Goal: Information Seeking & Learning: Learn about a topic

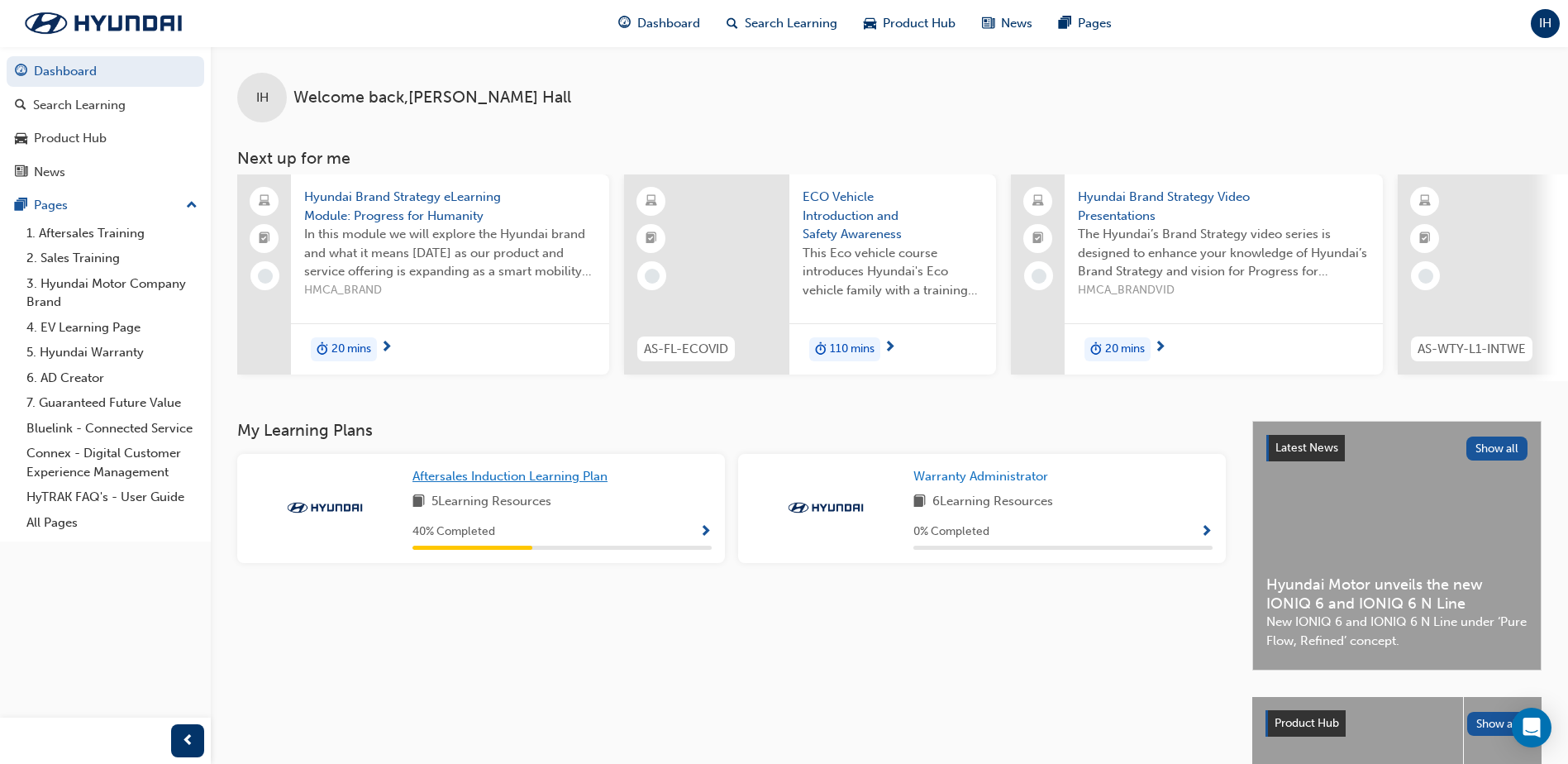
click at [545, 484] on span "Aftersales Induction Learning Plan" at bounding box center [510, 475] width 195 height 15
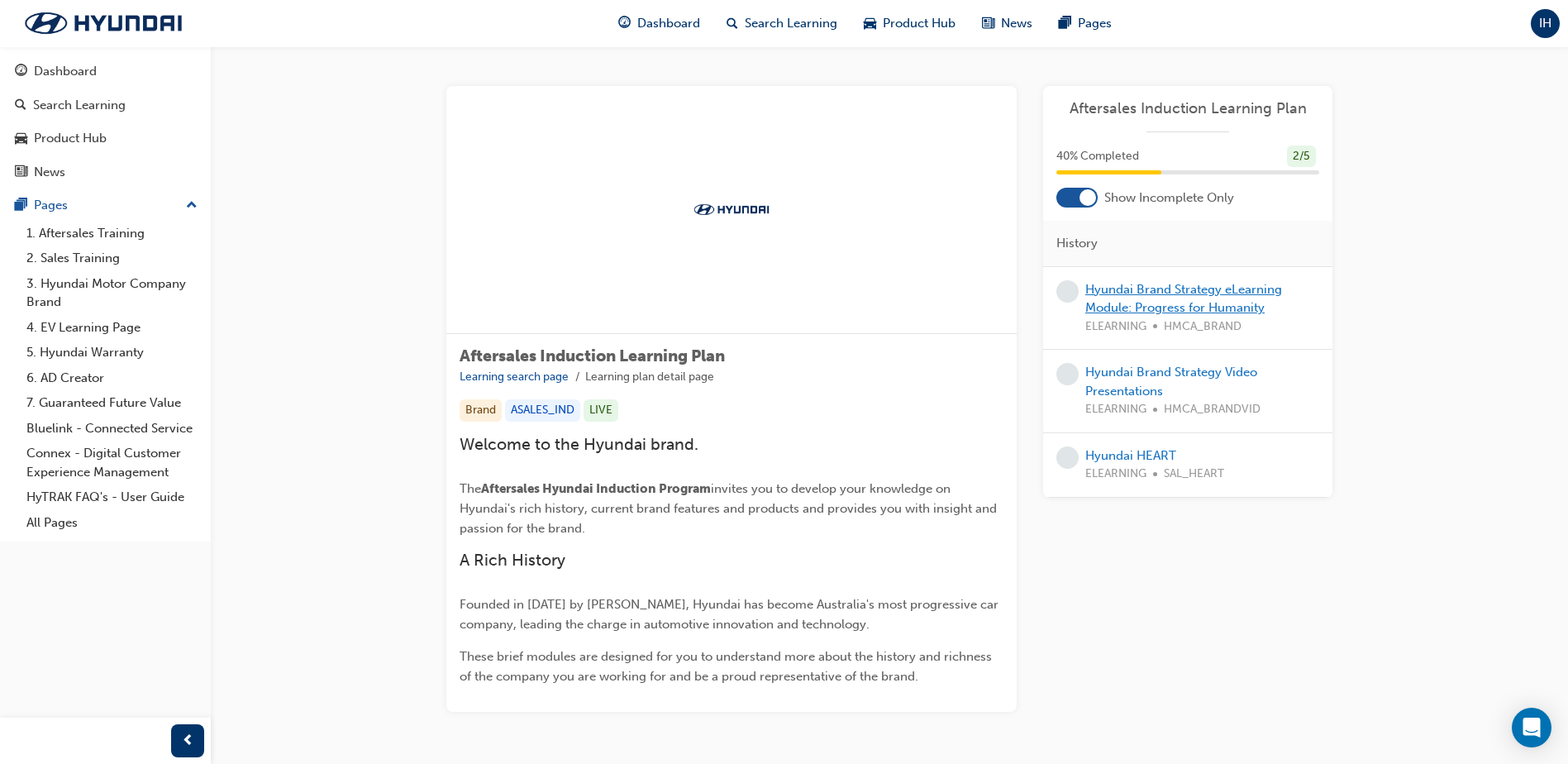
click at [1150, 293] on link "Hyundai Brand Strategy eLearning Module: Progress for Humanity" at bounding box center [1183, 298] width 197 height 34
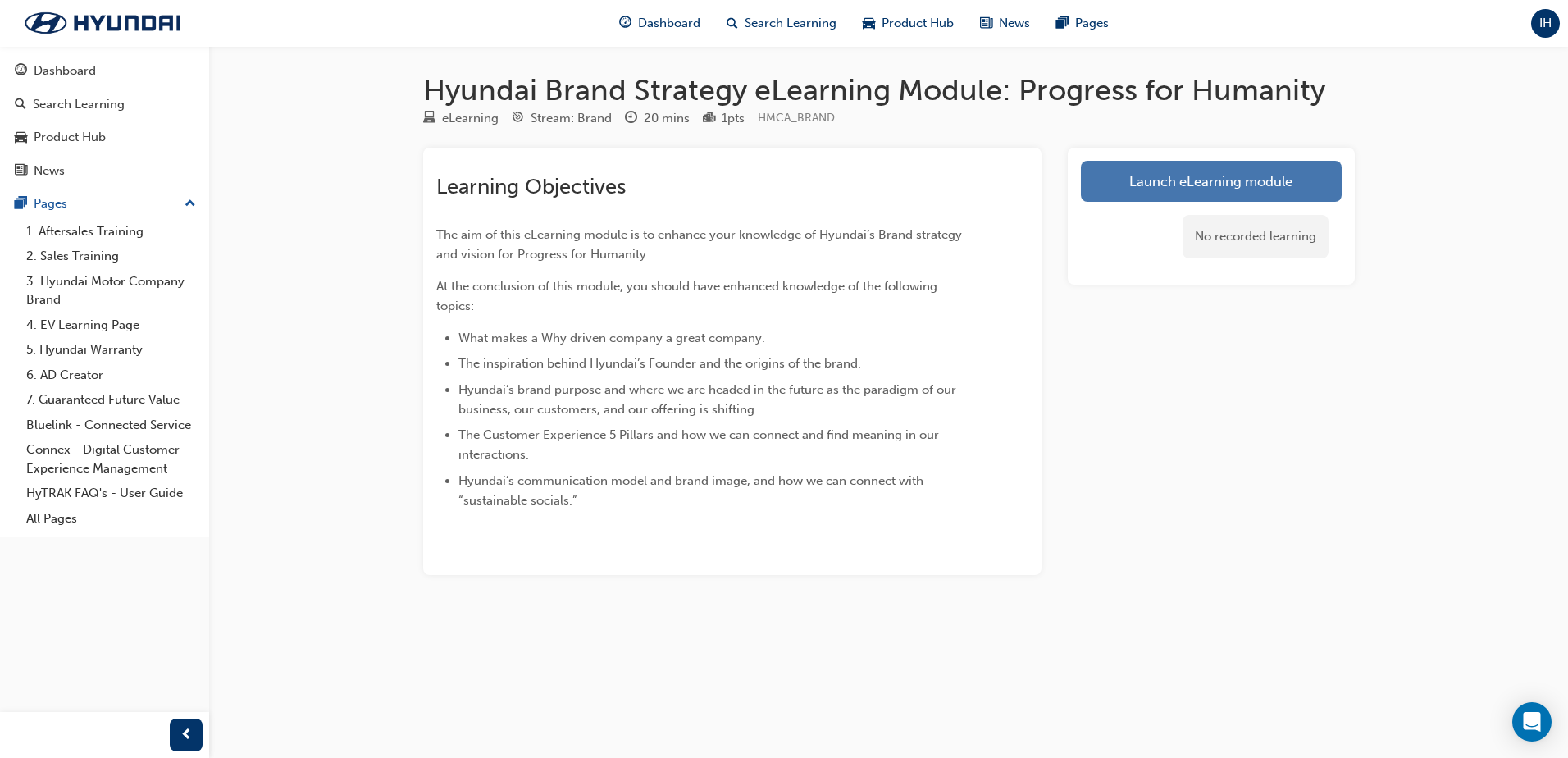
click at [1131, 183] on link "Launch eLearning module" at bounding box center [1211, 182] width 261 height 41
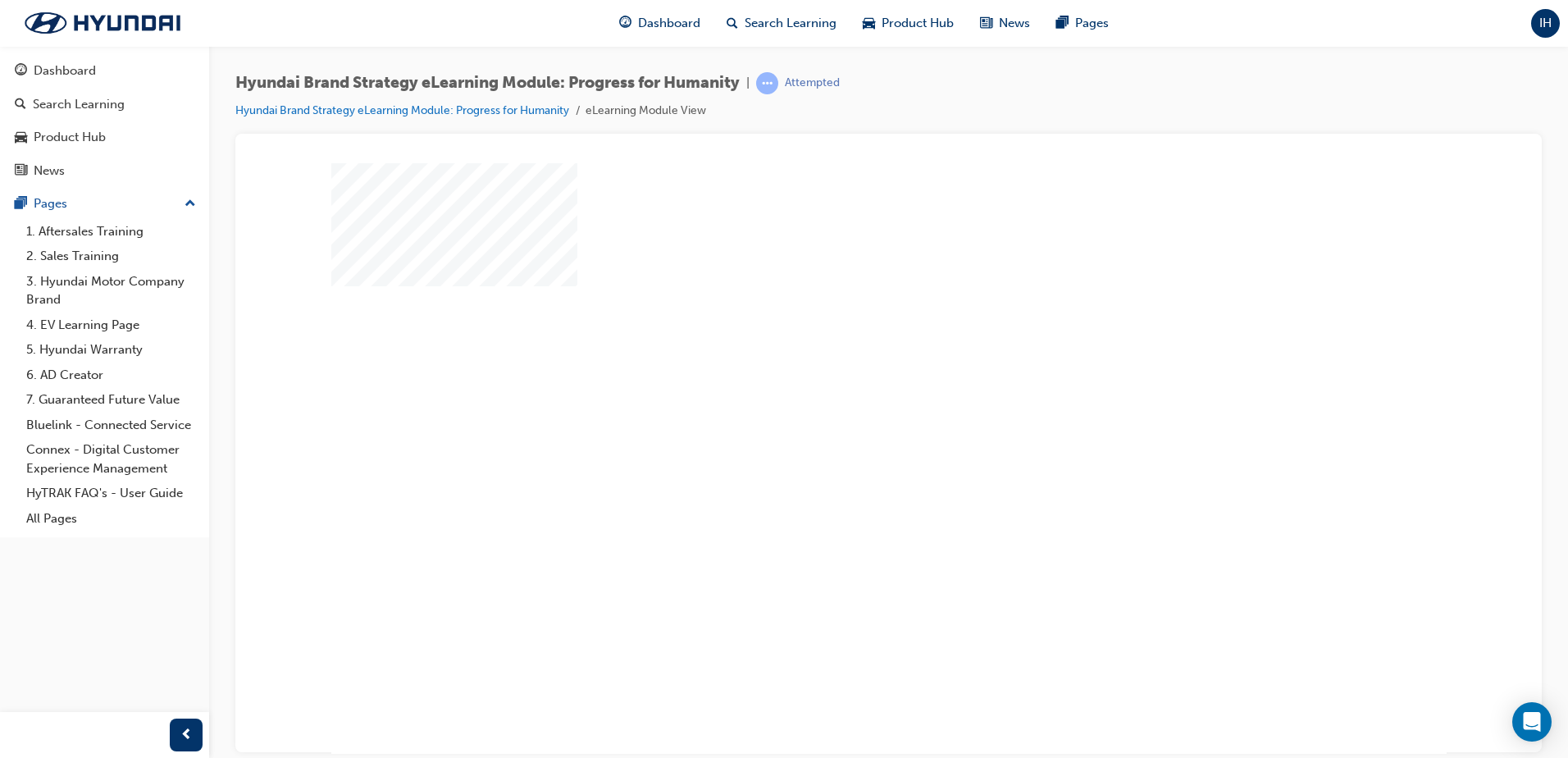
click at [842, 410] on div "play" at bounding box center [842, 410] width 0 height 0
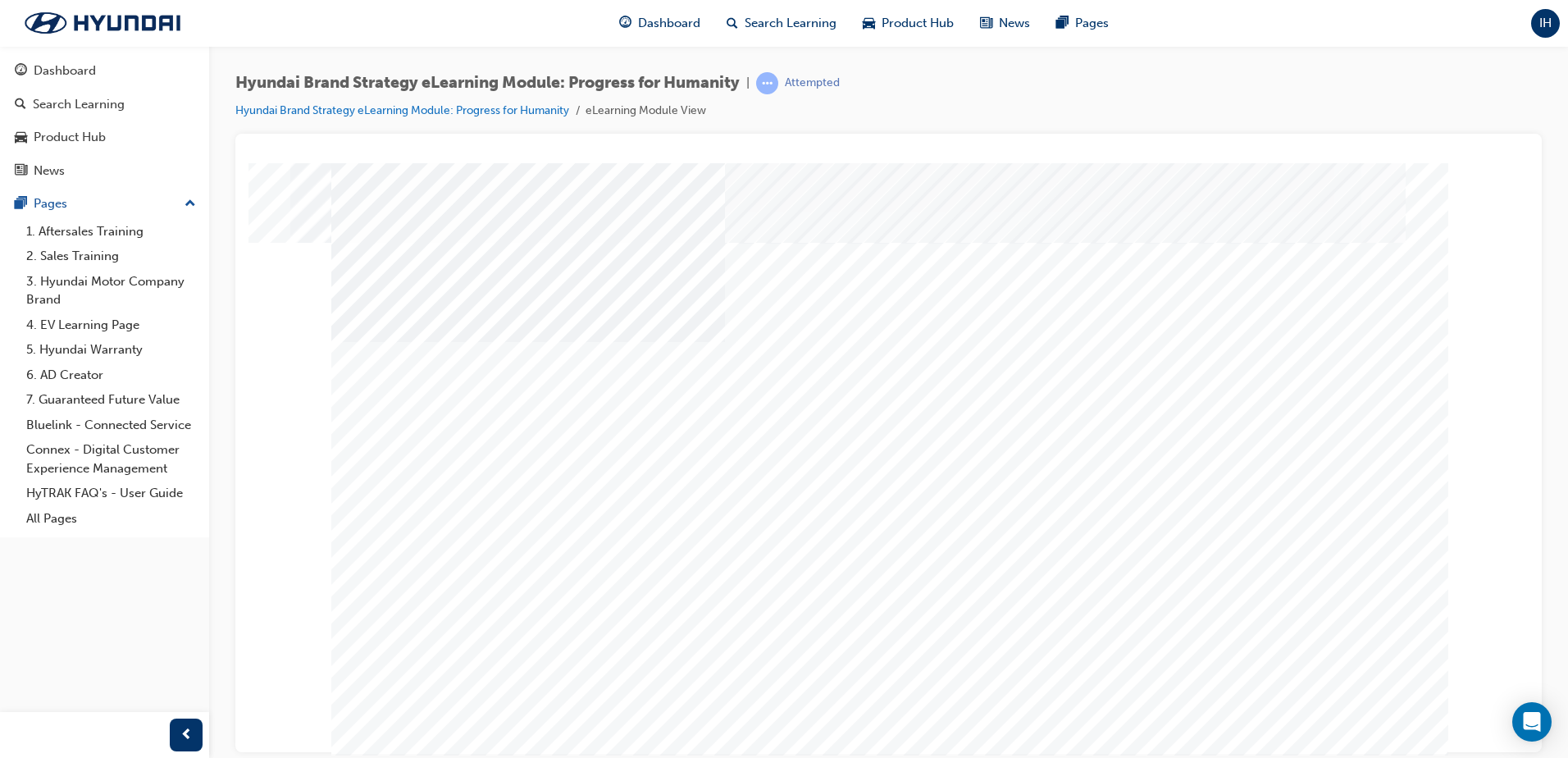
drag, startPoint x: 664, startPoint y: 426, endPoint x: 662, endPoint y: 397, distance: 29.1
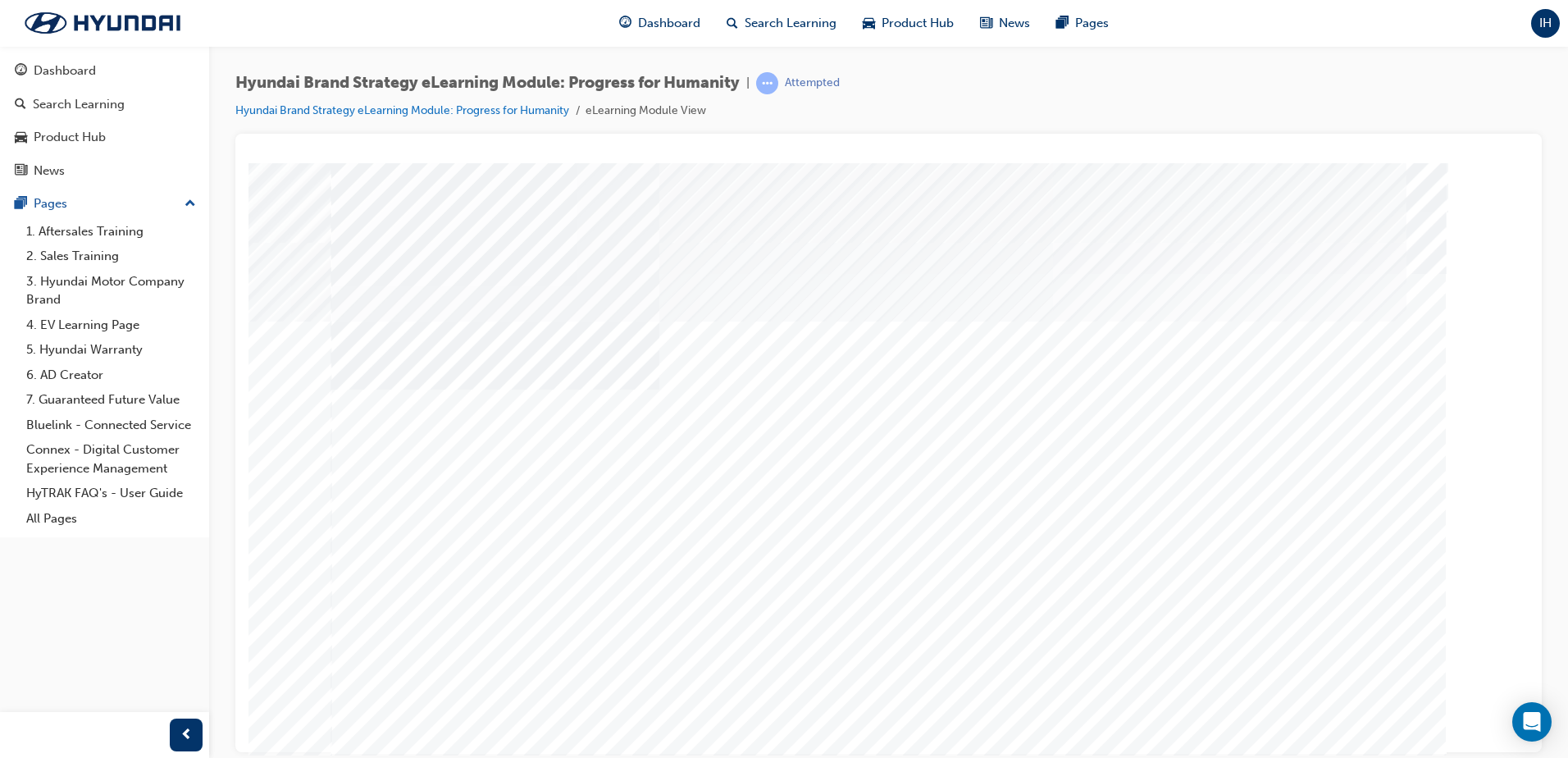
drag, startPoint x: 851, startPoint y: 629, endPoint x: 913, endPoint y: 633, distance: 62.1
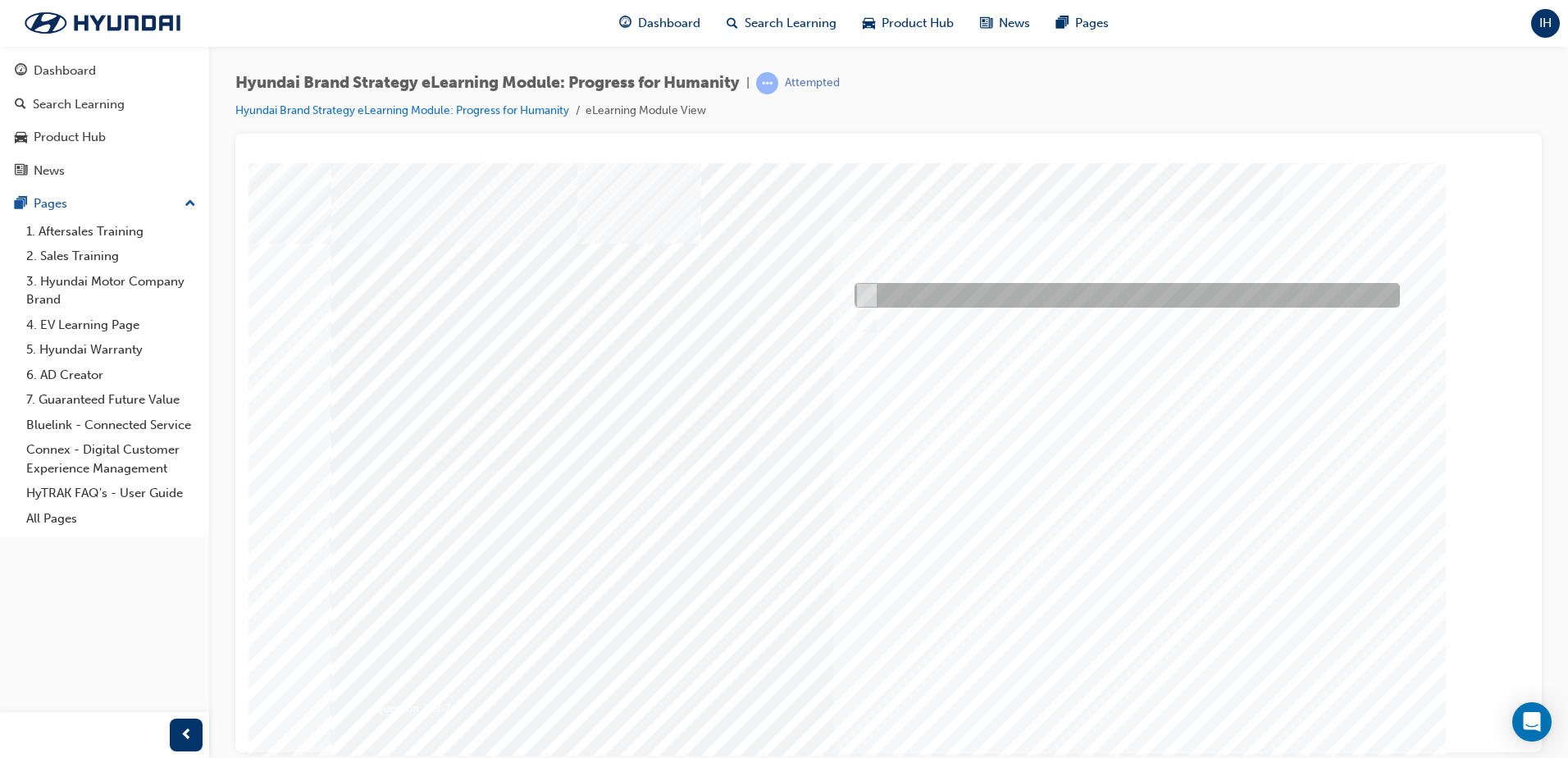
click at [944, 296] on div at bounding box center [1123, 295] width 546 height 25
radio input "true"
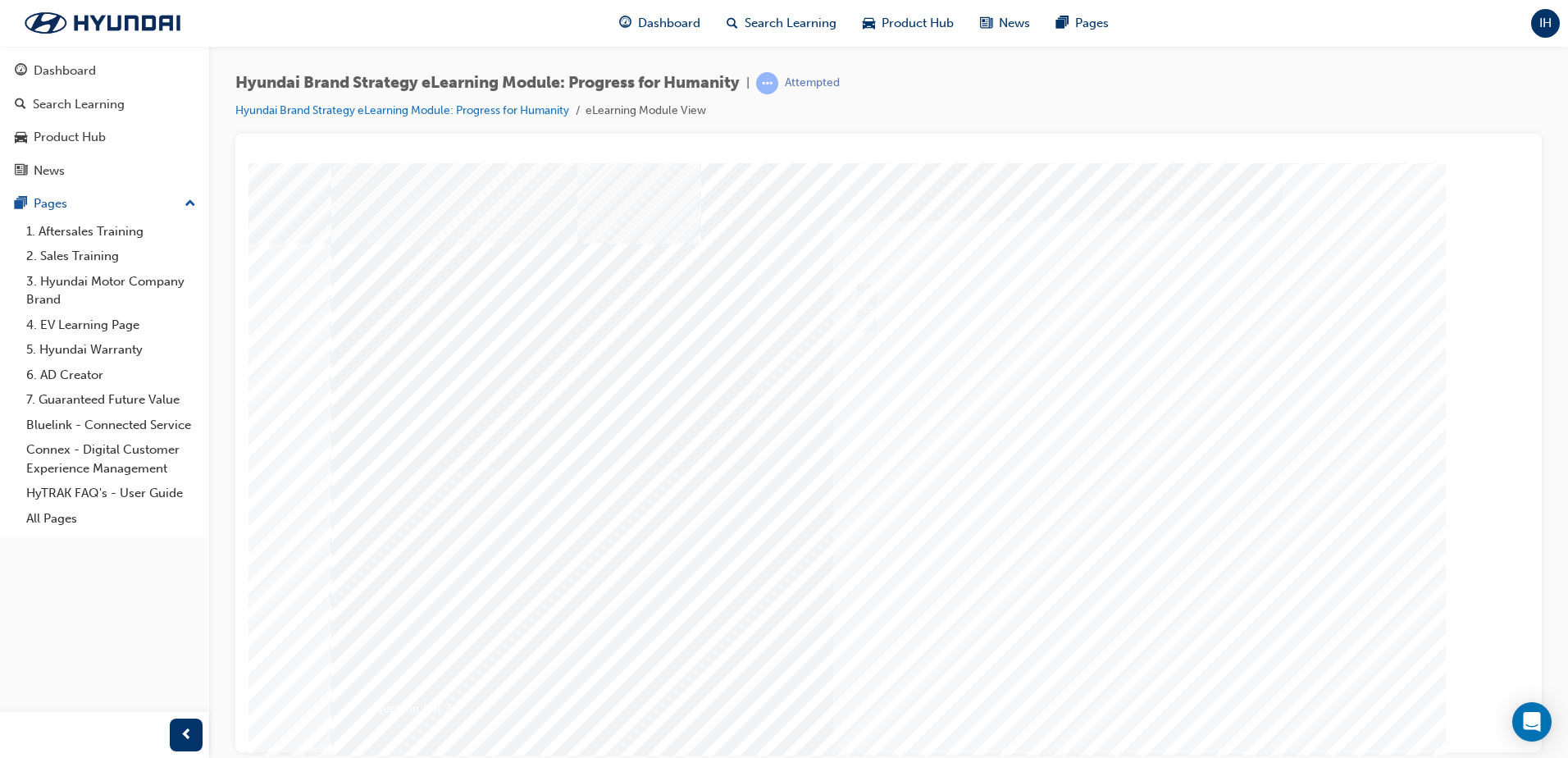
click at [1140, 707] on div at bounding box center [889, 458] width 1115 height 590
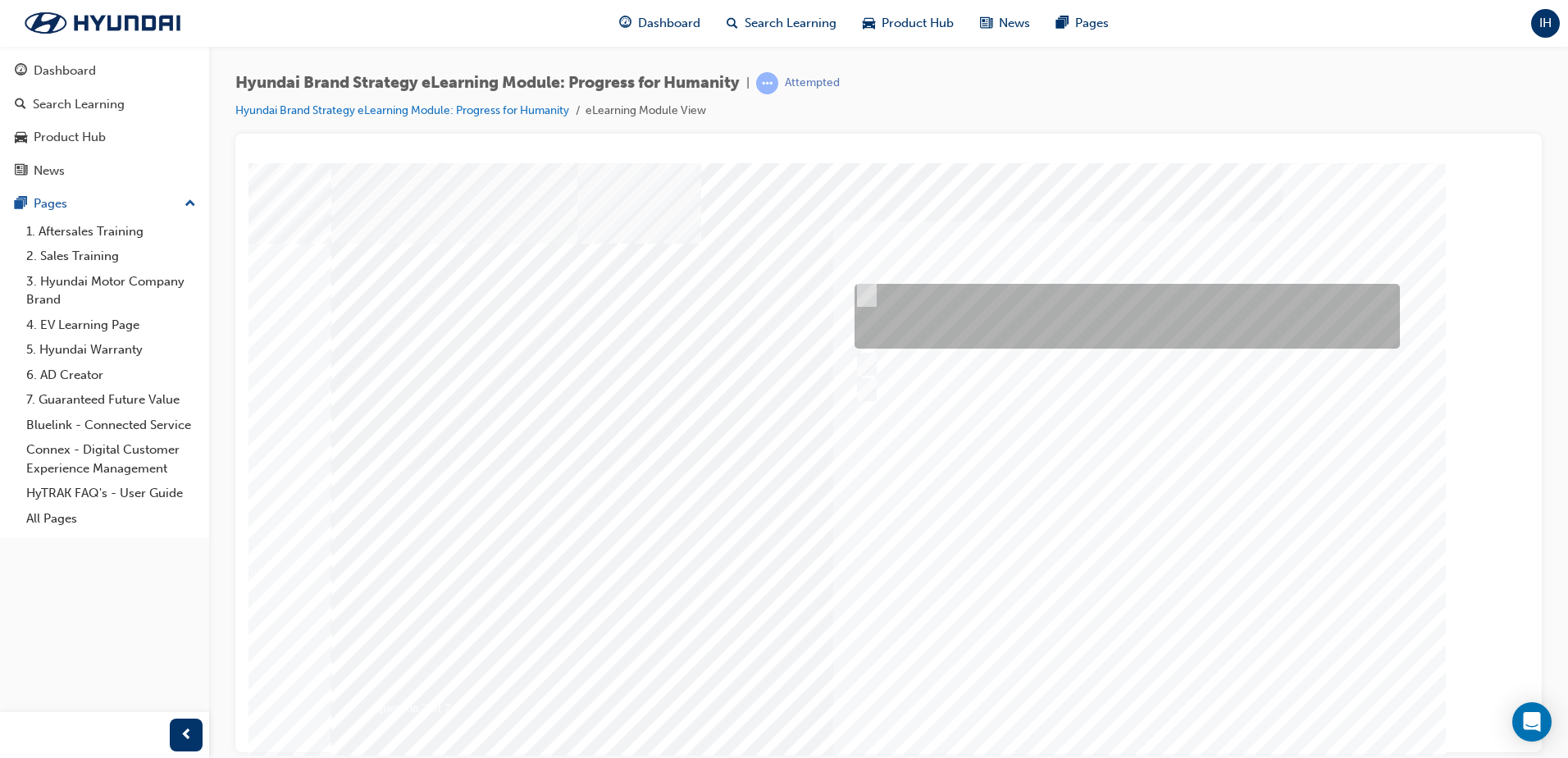
click at [1000, 317] on div at bounding box center [1123, 316] width 546 height 65
radio input "true"
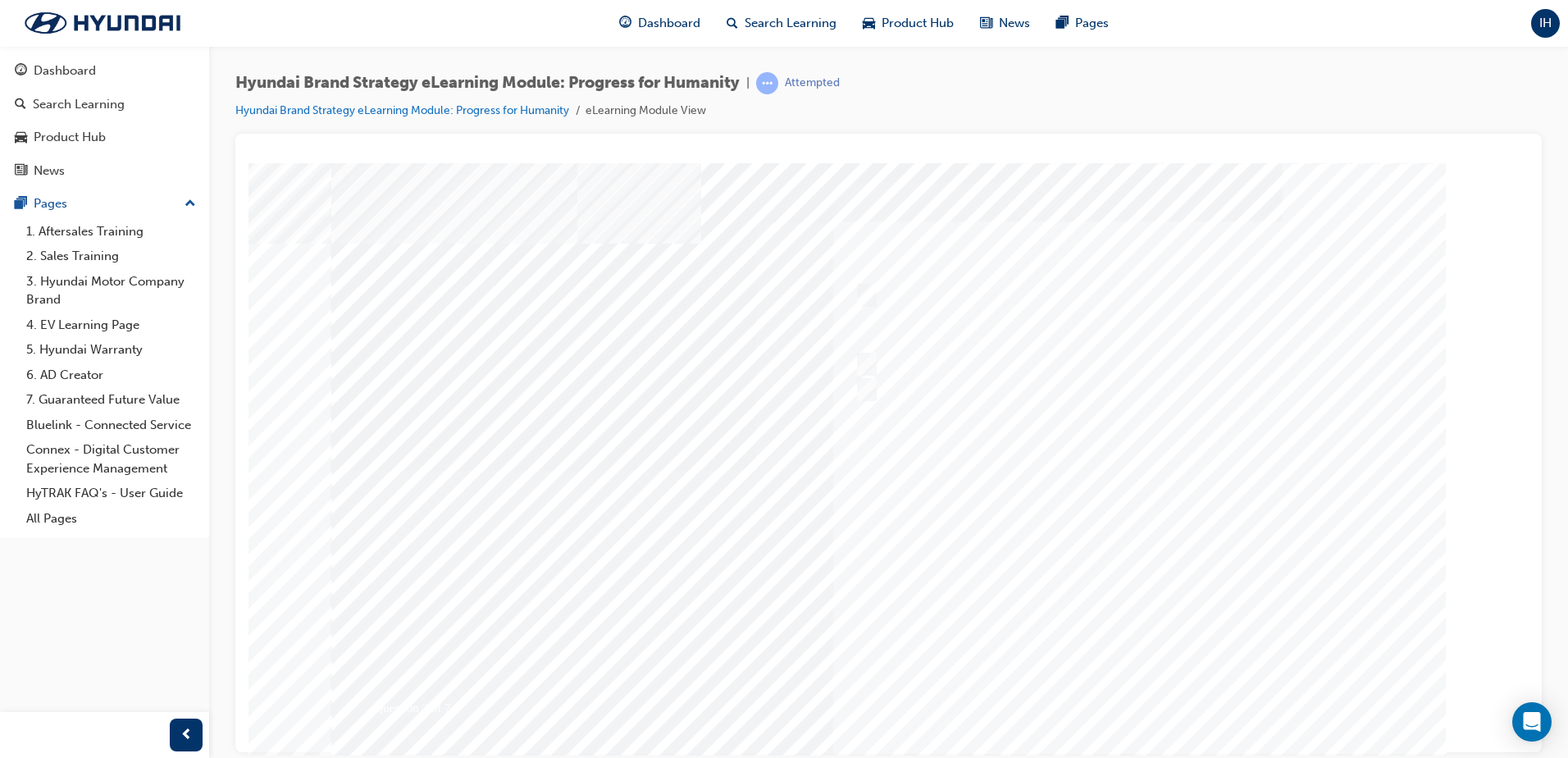
click at [1137, 692] on div at bounding box center [889, 458] width 1115 height 590
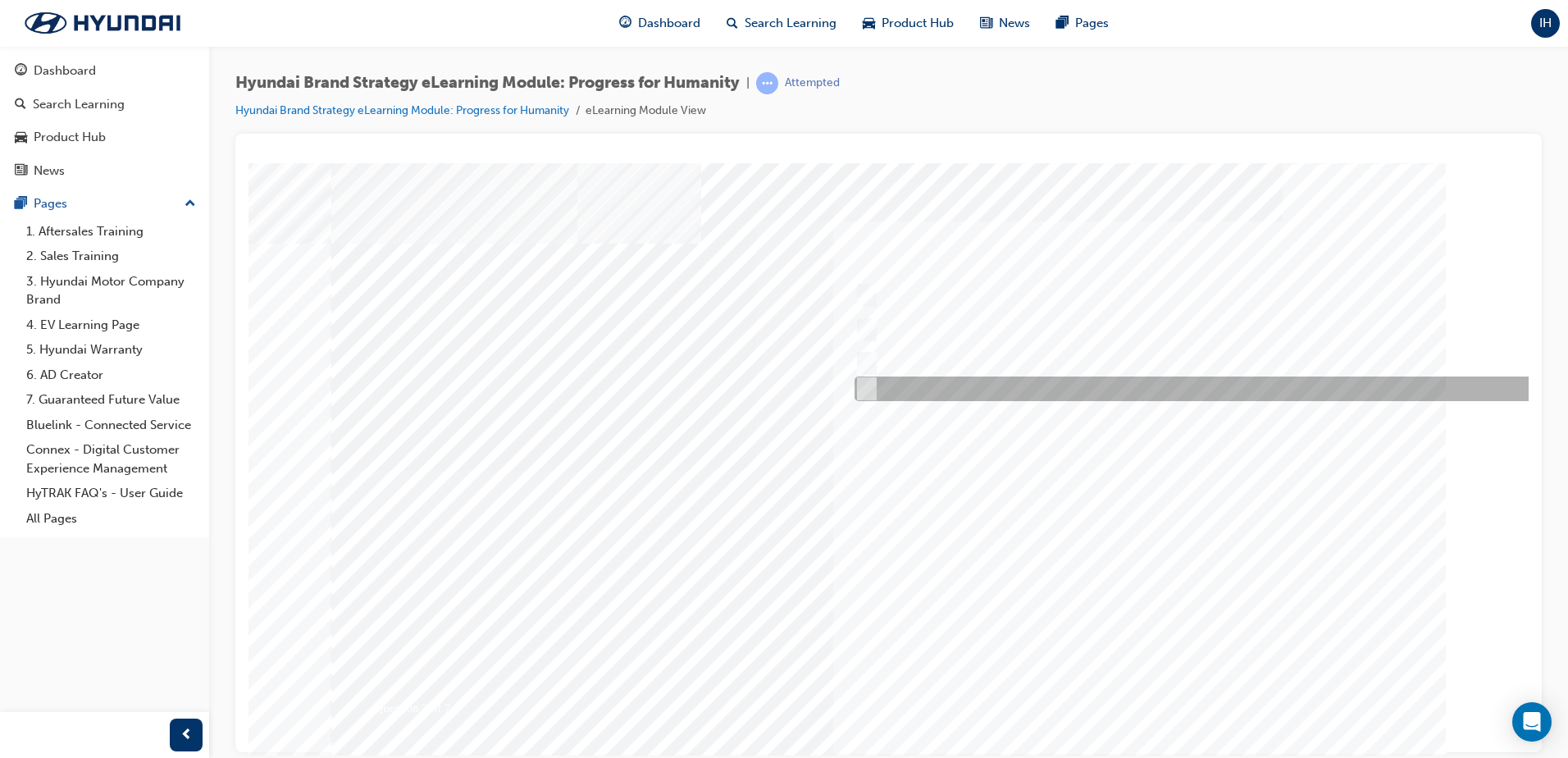
click at [1041, 391] on div at bounding box center [1205, 388] width 709 height 25
radio input "true"
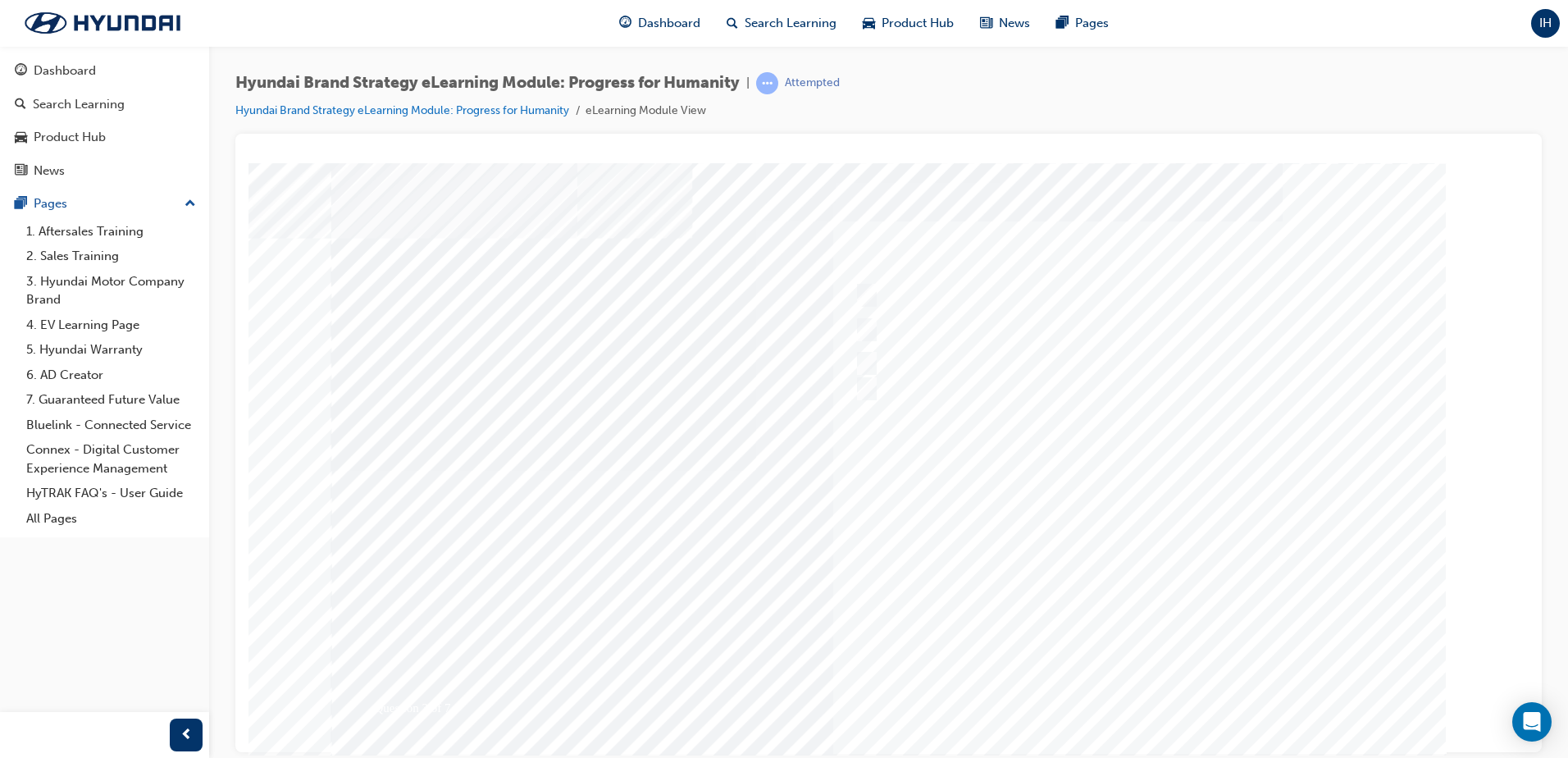
click at [1148, 692] on div at bounding box center [889, 458] width 1115 height 590
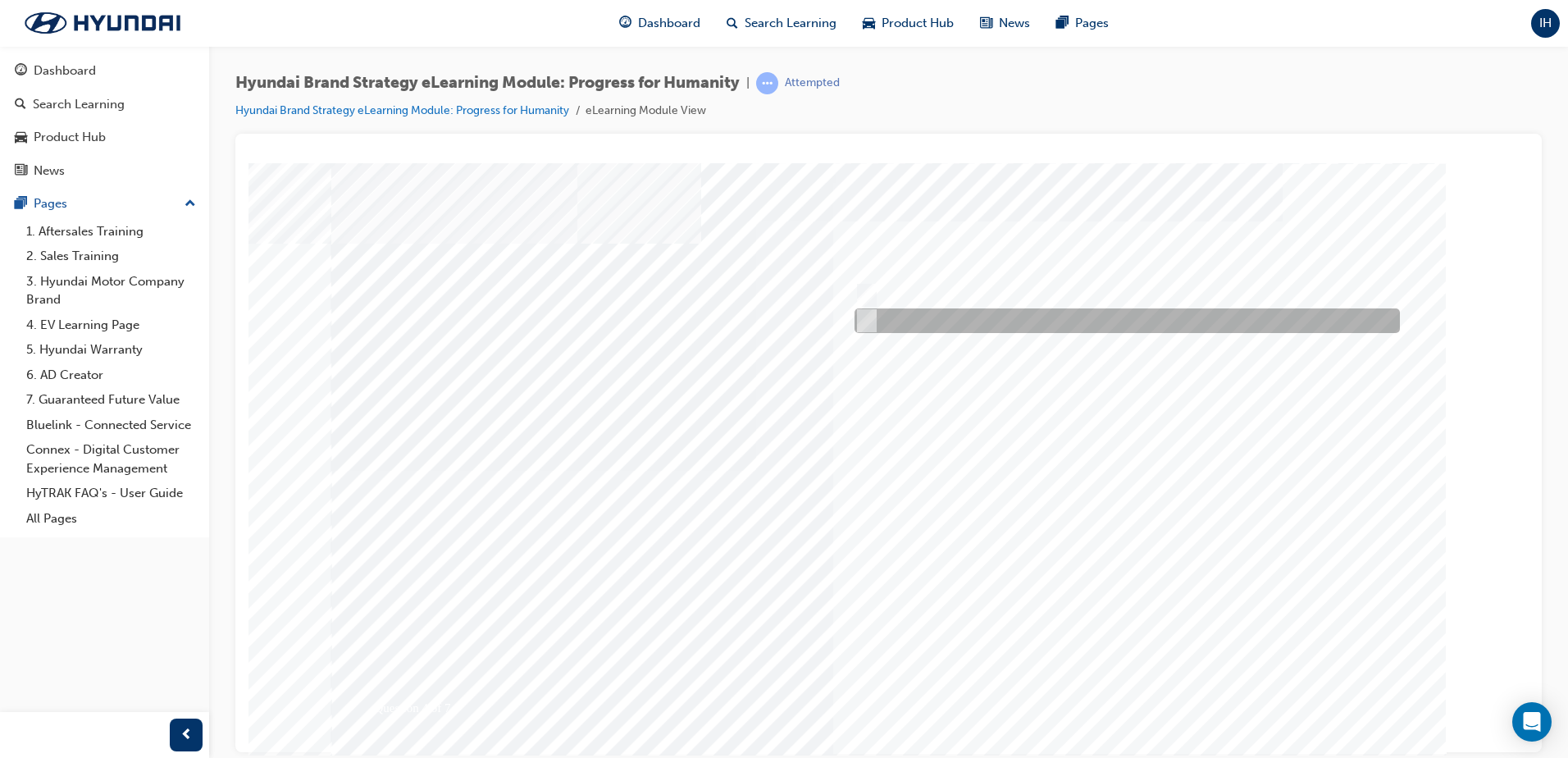
click at [917, 313] on div at bounding box center [1123, 320] width 546 height 25
radio input "true"
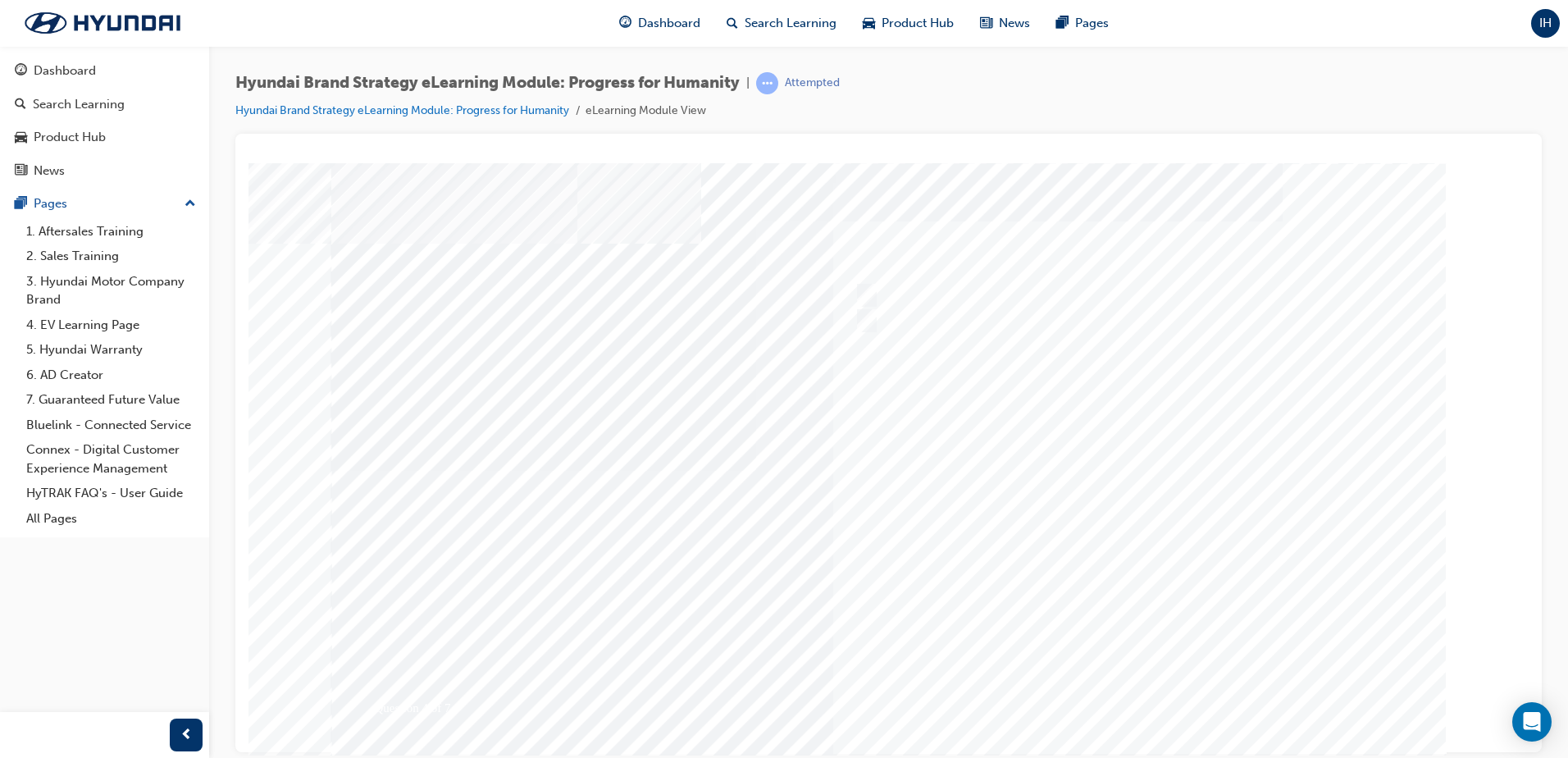
click at [1145, 690] on div at bounding box center [889, 458] width 1115 height 590
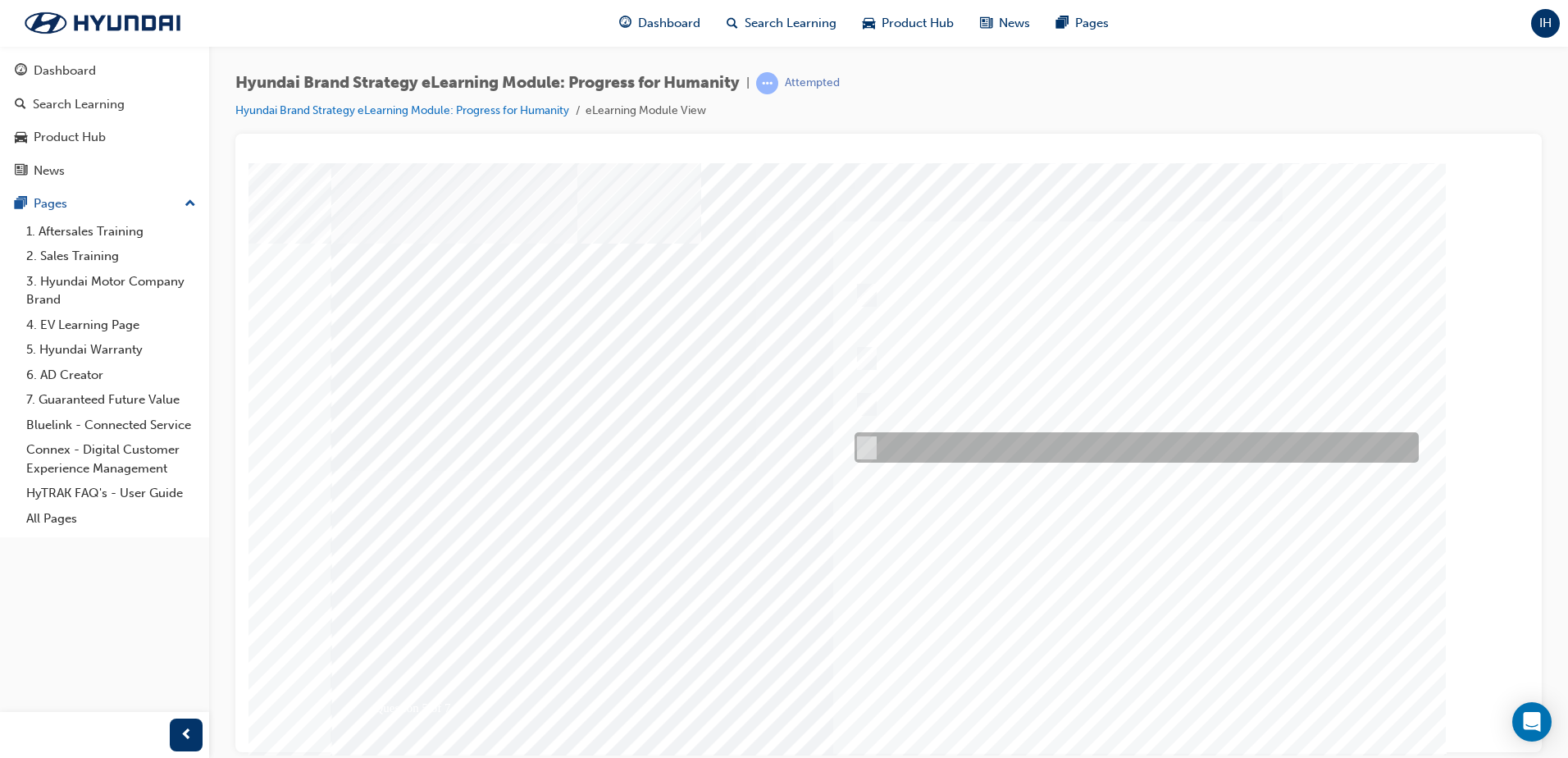
click at [1075, 445] on div at bounding box center [1133, 447] width 565 height 30
radio input "true"
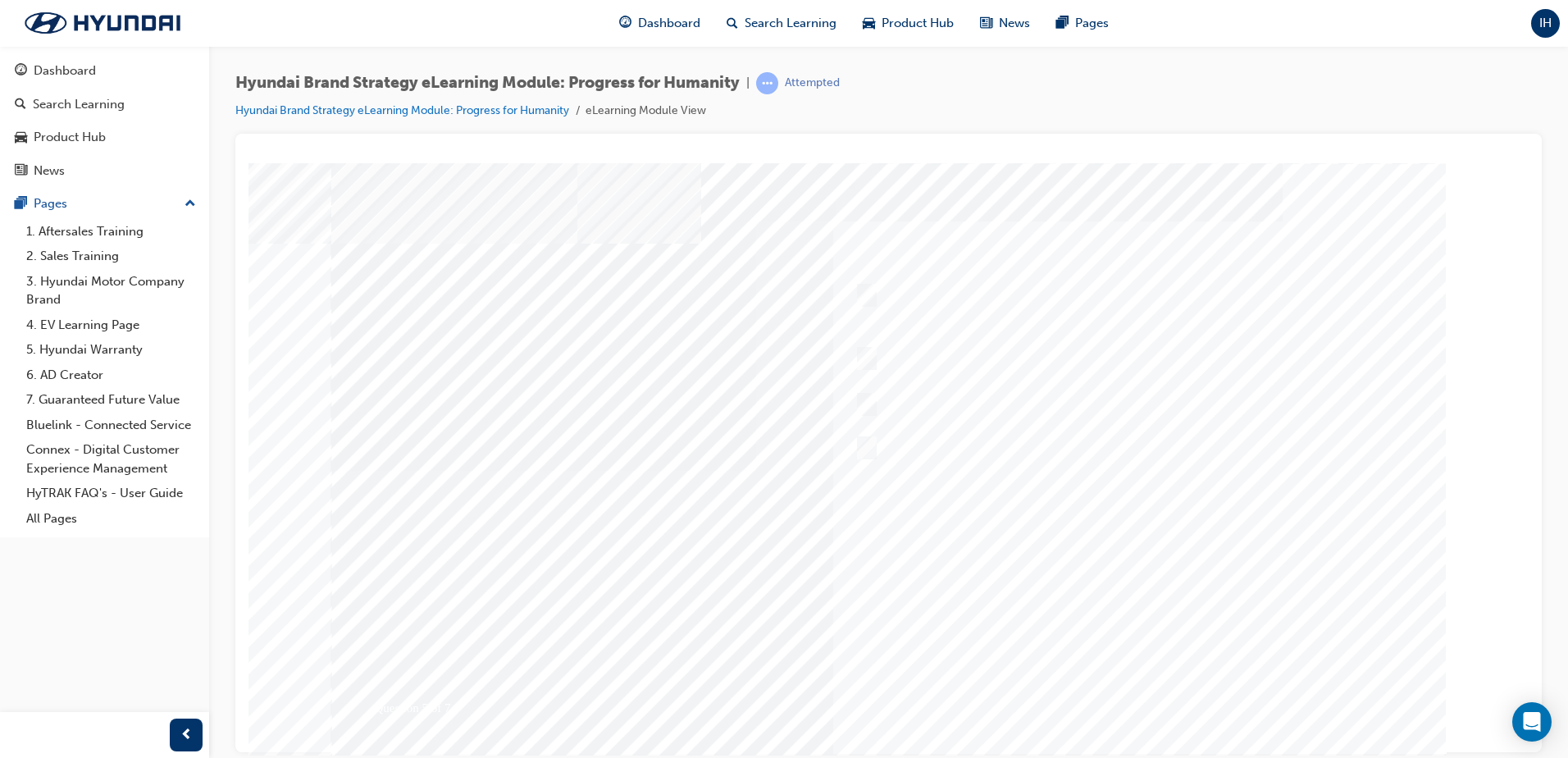
click at [1141, 692] on div at bounding box center [889, 458] width 1115 height 590
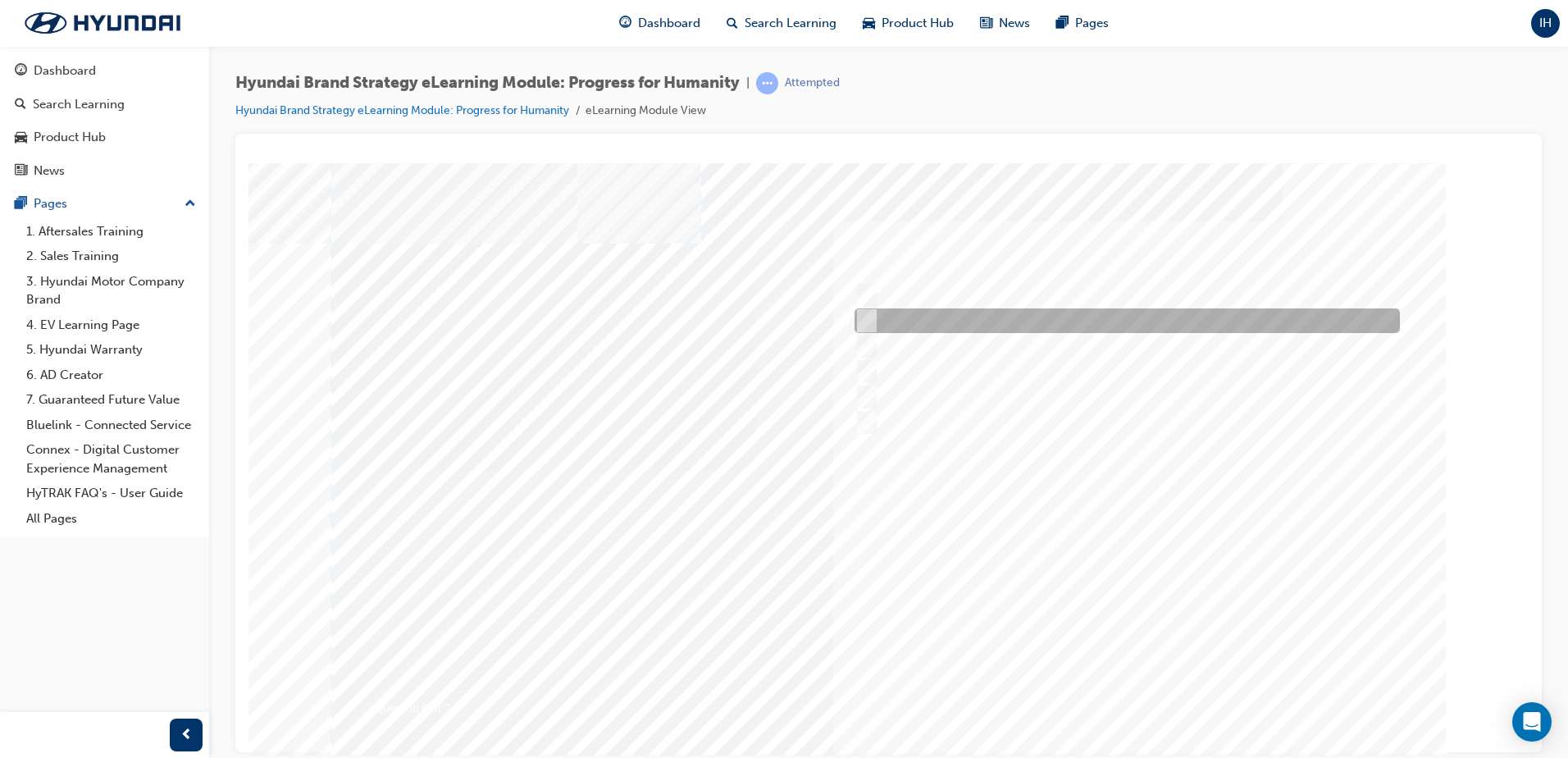
click at [998, 321] on div at bounding box center [1123, 320] width 546 height 25
radio input "true"
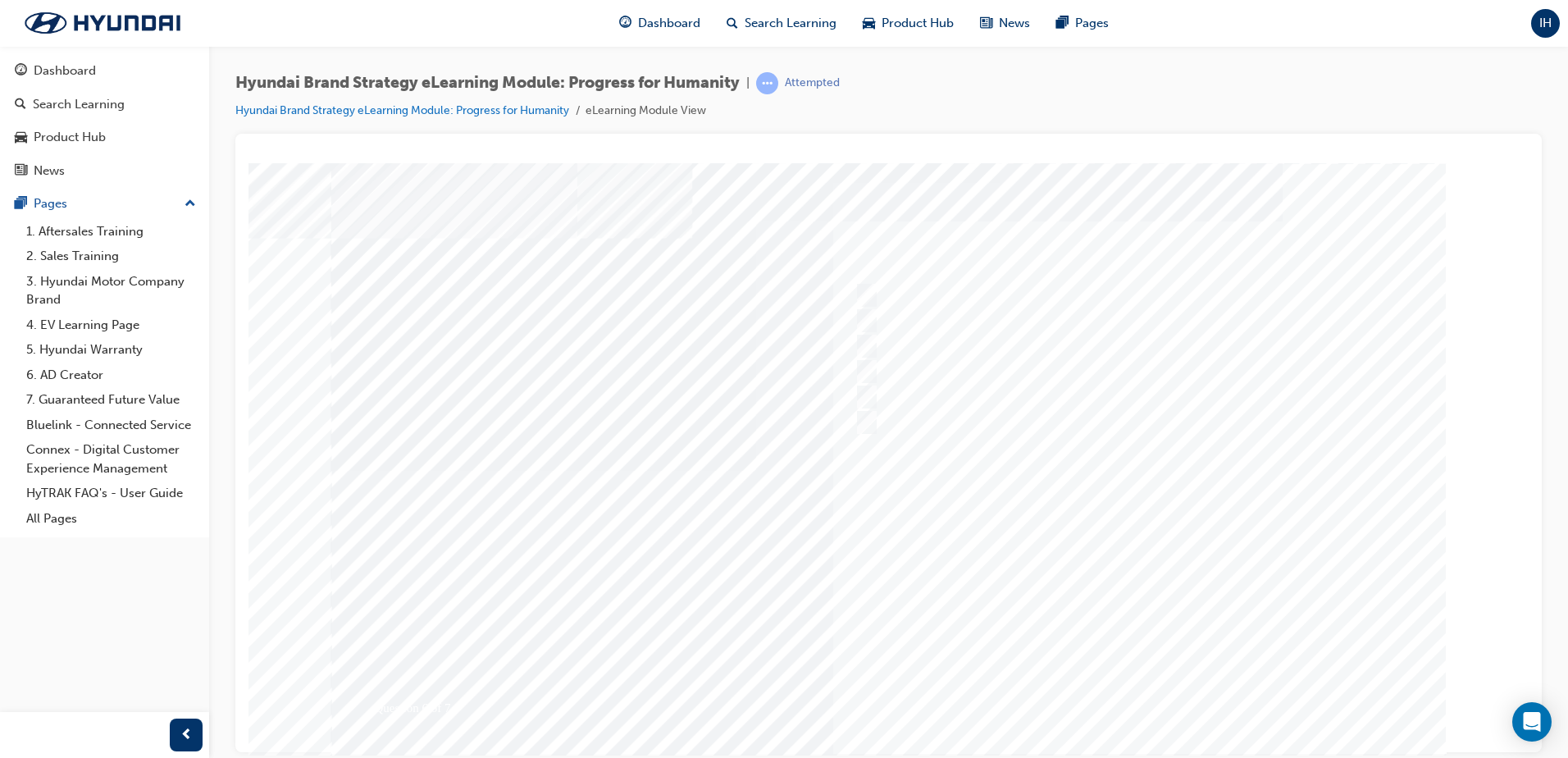
click at [1154, 684] on div at bounding box center [889, 458] width 1115 height 590
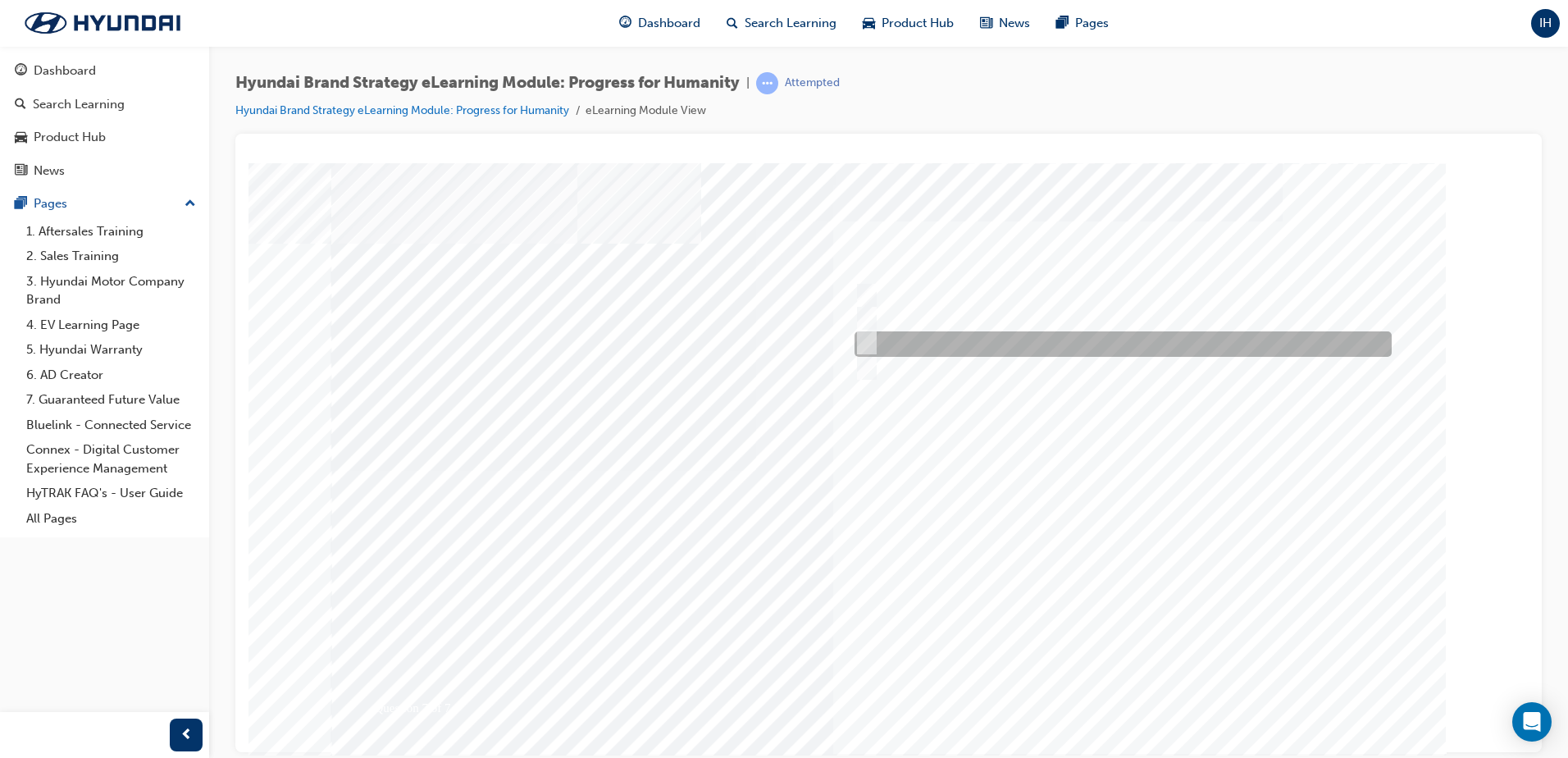
click at [1010, 338] on div at bounding box center [1119, 344] width 537 height 26
radio input "true"
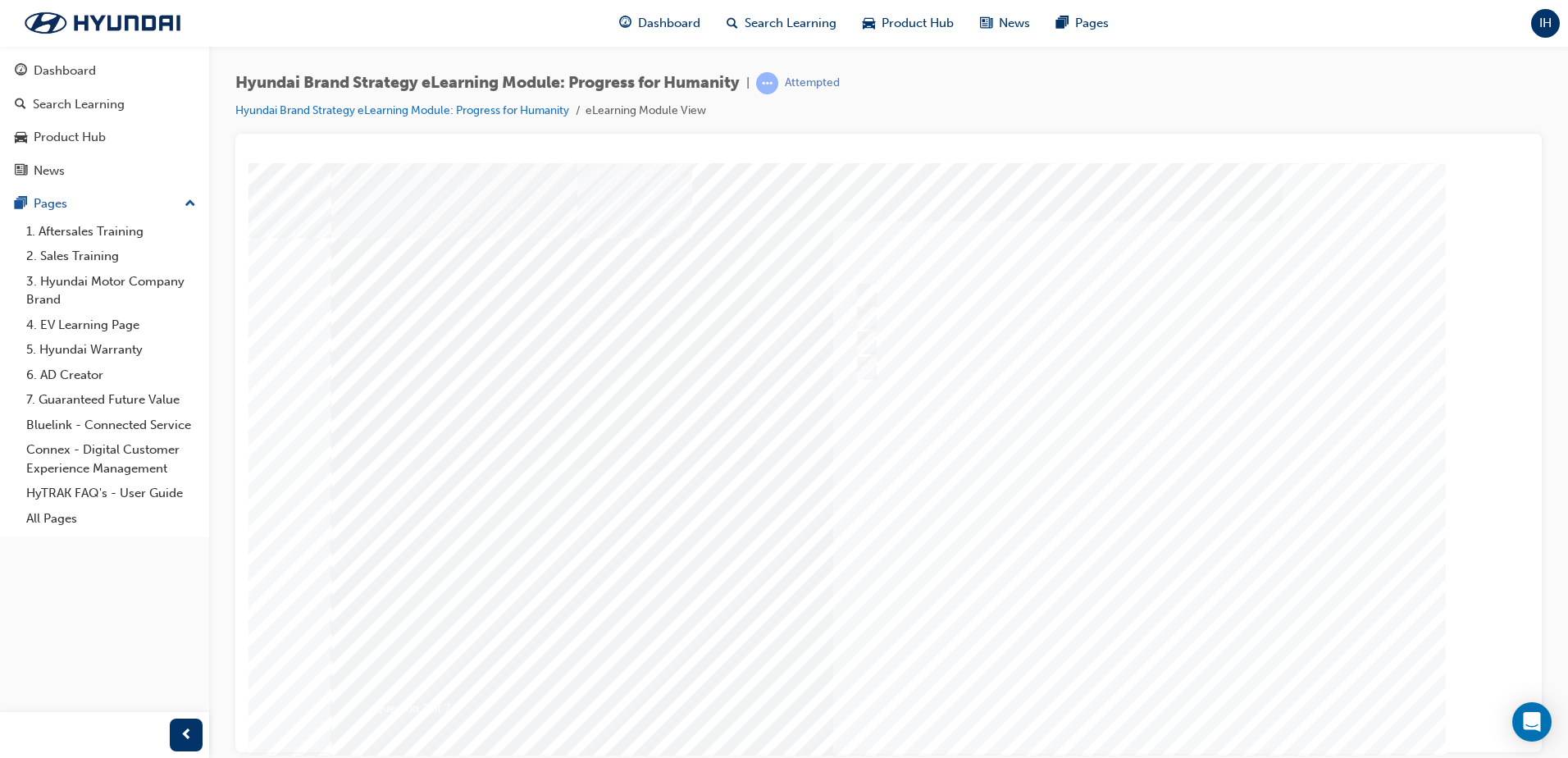
click at [1141, 680] on div at bounding box center [882, 458] width 1115 height 590
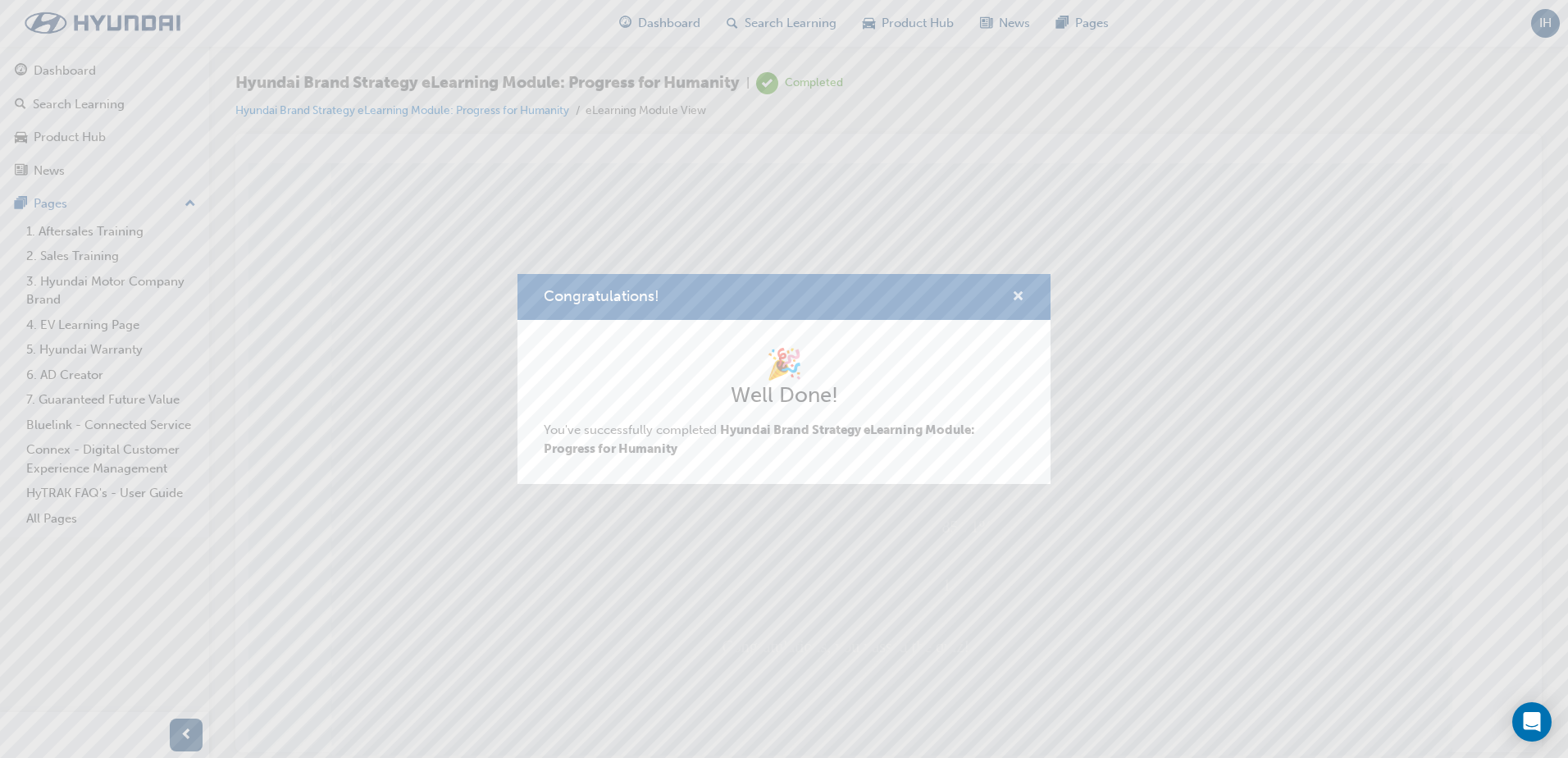
click at [1014, 294] on span "cross-icon" at bounding box center [1018, 297] width 12 height 15
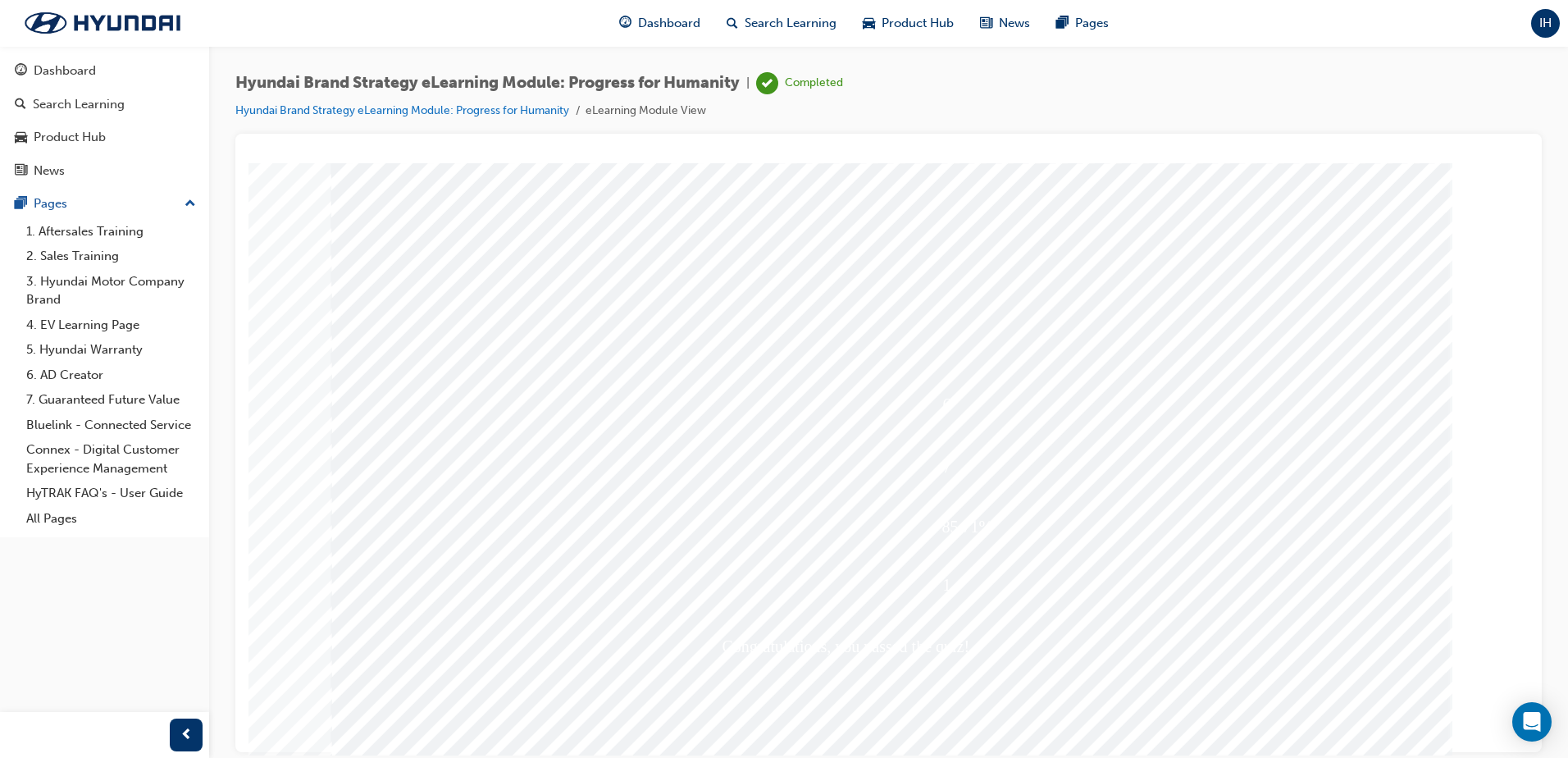
click at [648, 22] on span "Dashboard" at bounding box center [669, 23] width 62 height 19
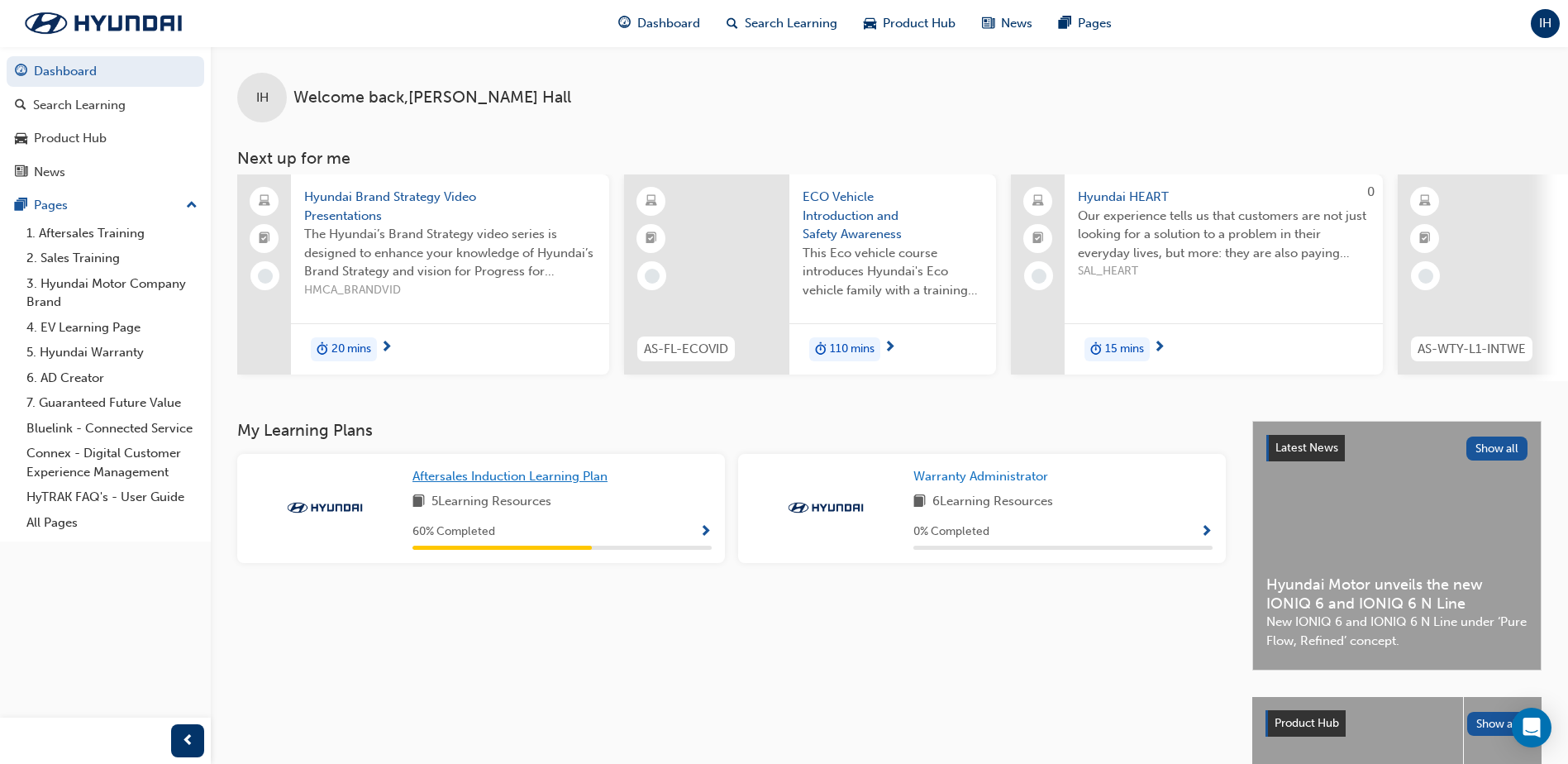
click at [581, 484] on span "Aftersales Induction Learning Plan" at bounding box center [510, 475] width 195 height 15
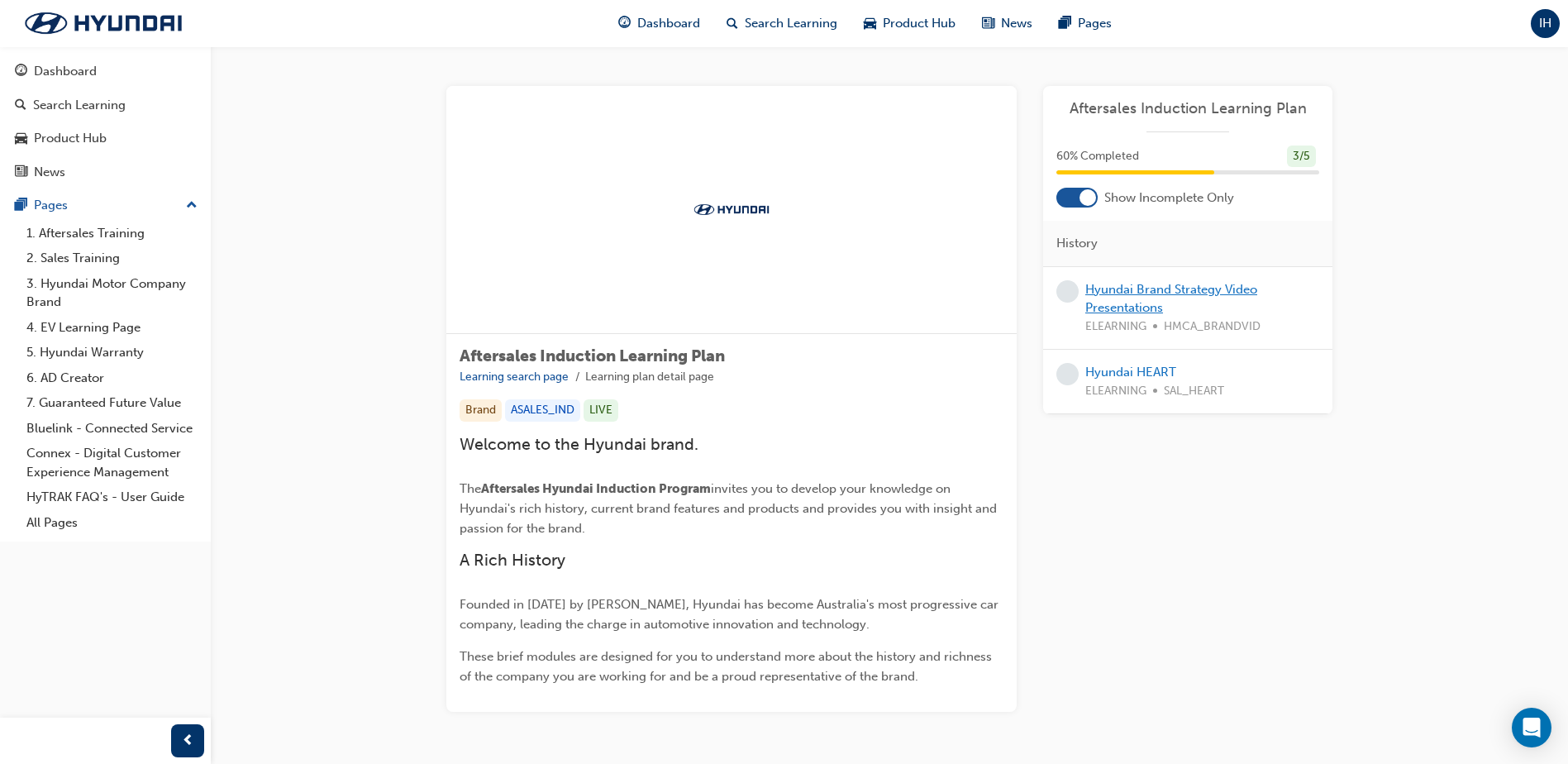
click at [1131, 291] on link "Hyundai Brand Strategy Video Presentations" at bounding box center [1171, 298] width 172 height 34
click at [1143, 372] on link "Hyundai HEART" at bounding box center [1130, 371] width 91 height 15
